Goal: Information Seeking & Learning: Learn about a topic

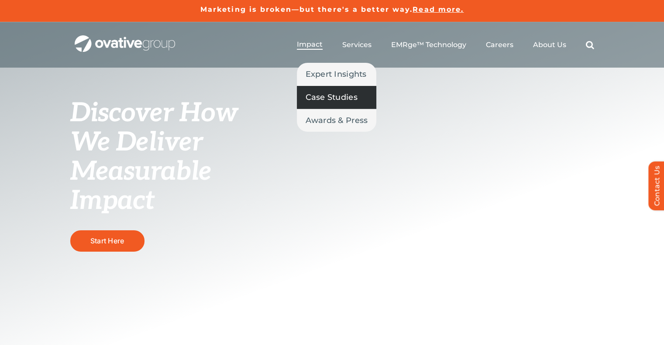
click at [322, 92] on span "Case Studies" at bounding box center [331, 97] width 52 height 12
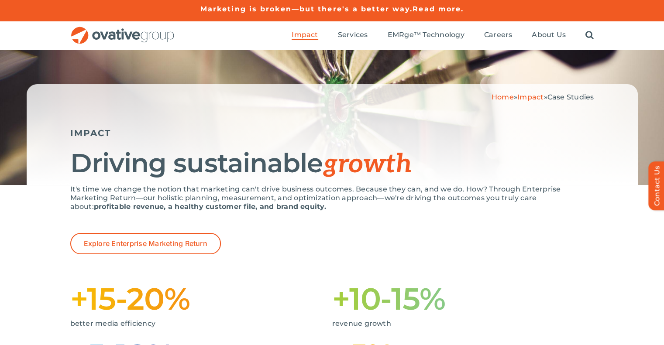
scroll to position [2, 0]
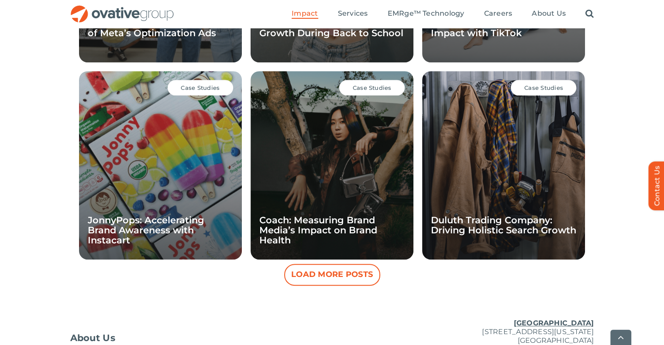
scroll to position [773, 0]
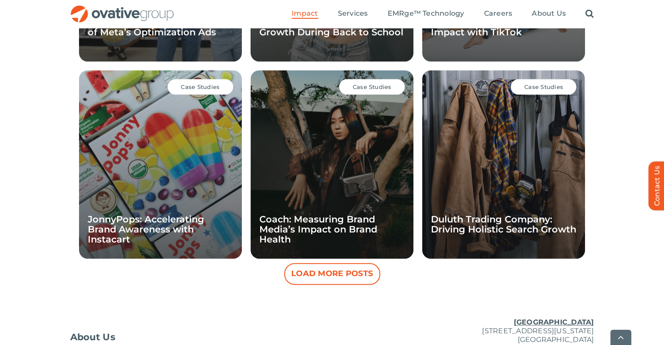
click at [322, 269] on button "Load More Posts" at bounding box center [332, 274] width 96 height 22
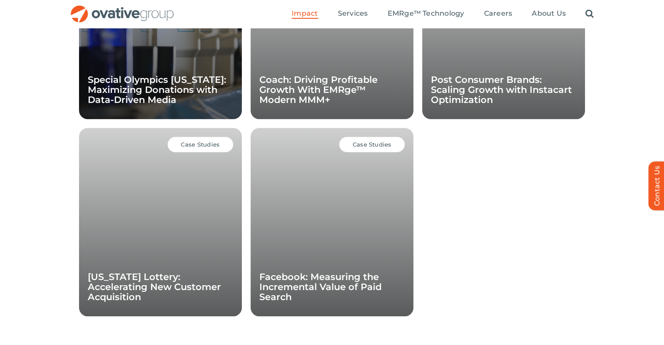
scroll to position [1110, 0]
